Goal: Information Seeking & Learning: Learn about a topic

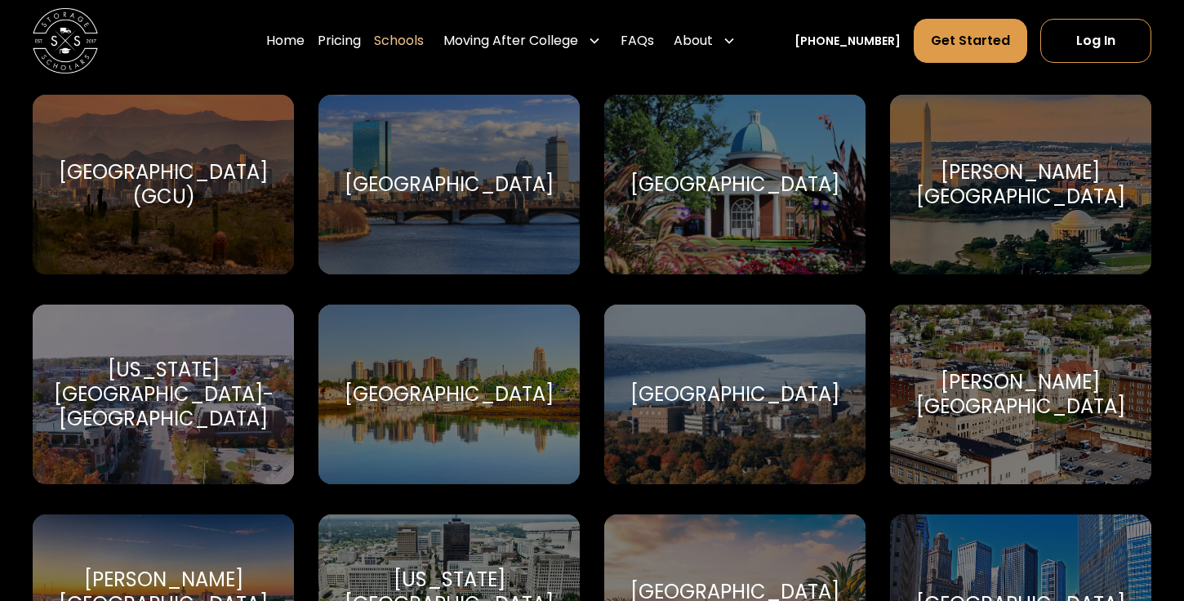
scroll to position [3508, 0]
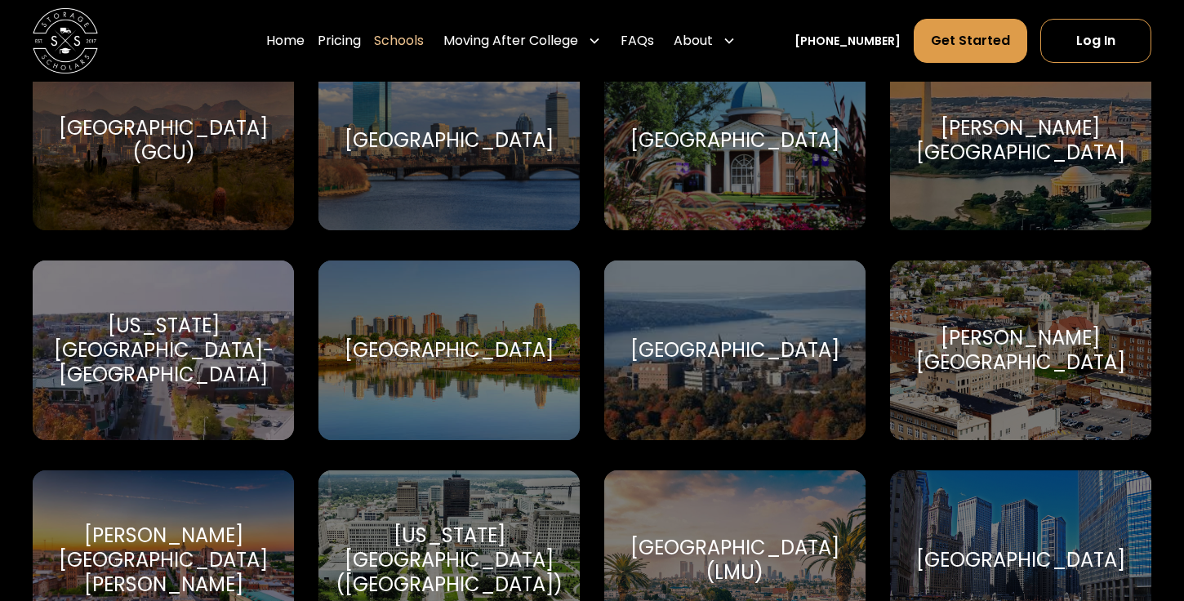
click at [152, 349] on div "[US_STATE][GEOGRAPHIC_DATA]-[GEOGRAPHIC_DATA]" at bounding box center [163, 350] width 222 height 73
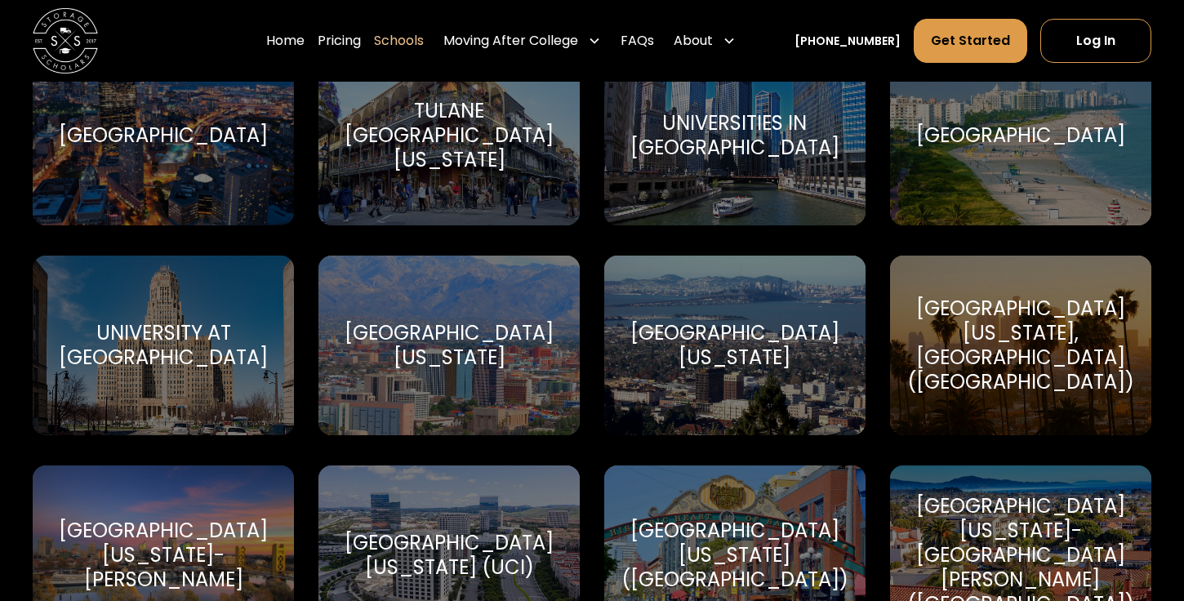
scroll to position [7295, 0]
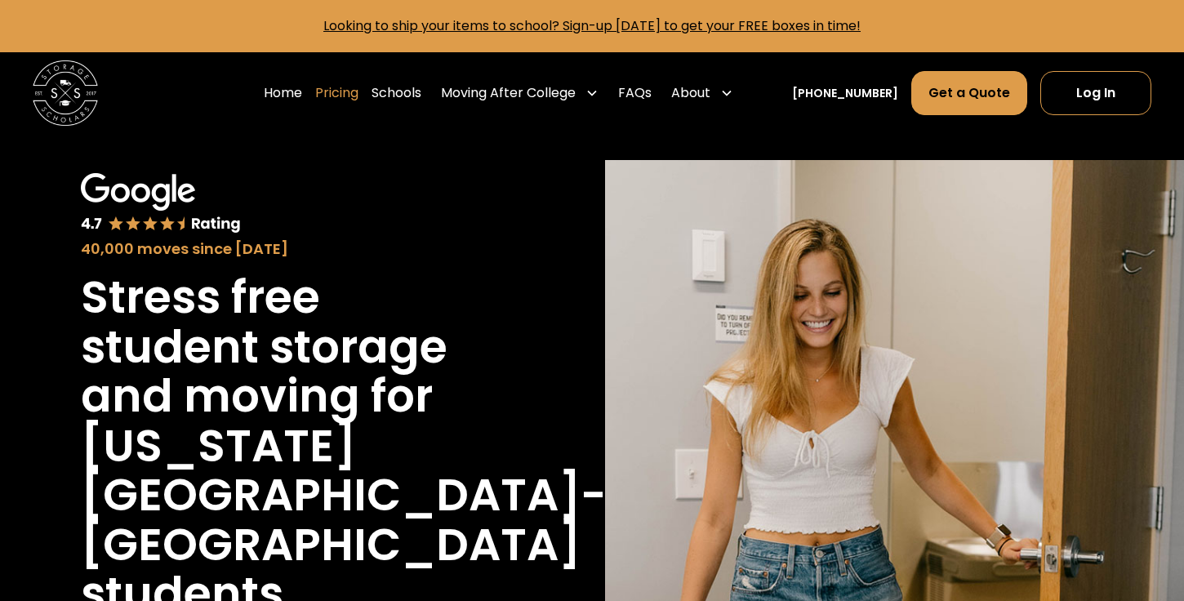
click at [350, 95] on link "Pricing" at bounding box center [336, 93] width 43 height 46
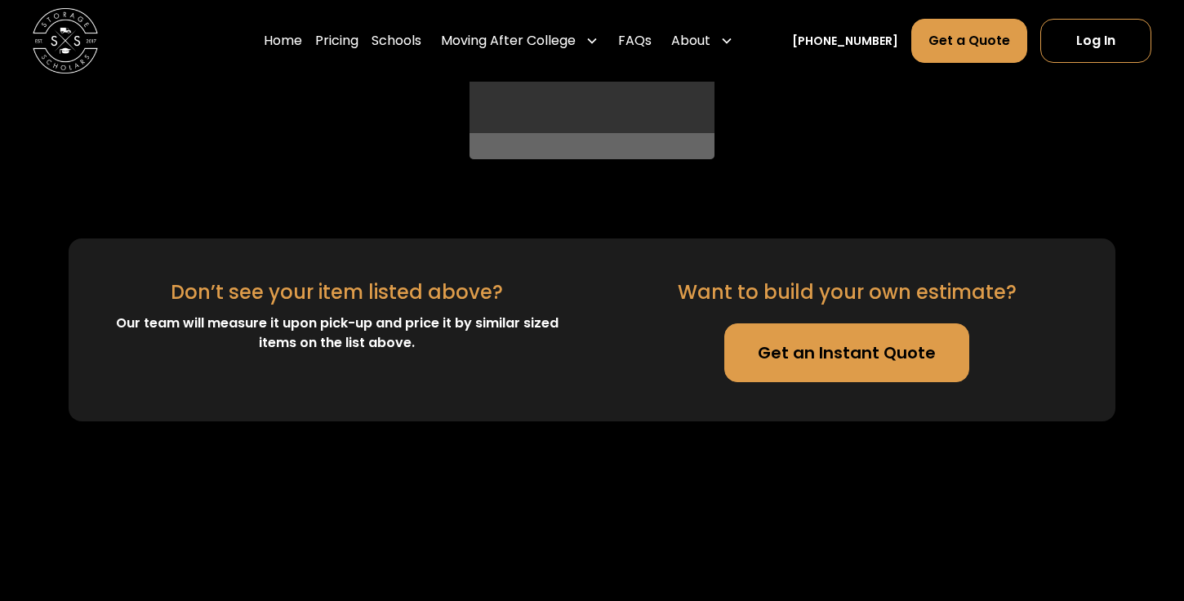
scroll to position [5097, 0]
